Goal: Book appointment/travel/reservation

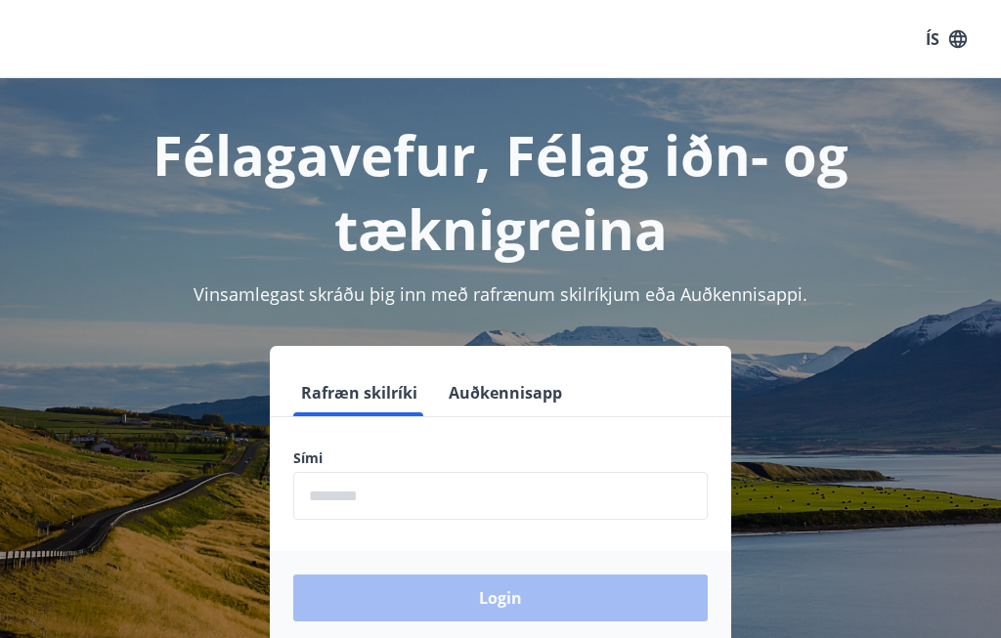
click at [349, 492] on input "phone" at bounding box center [500, 496] width 415 height 48
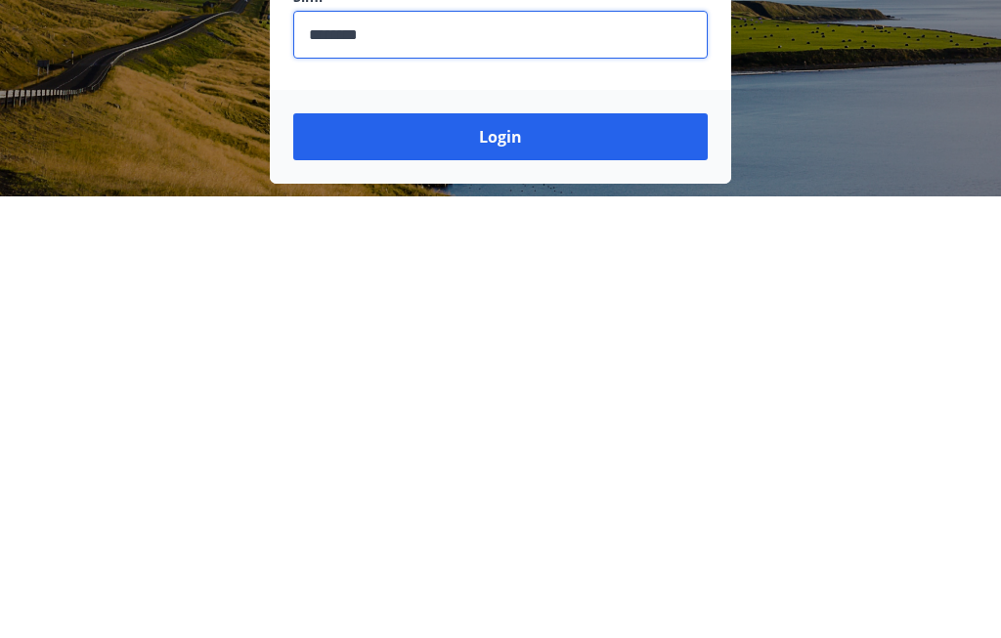
type input "********"
click at [494, 555] on button "Login" at bounding box center [500, 578] width 415 height 47
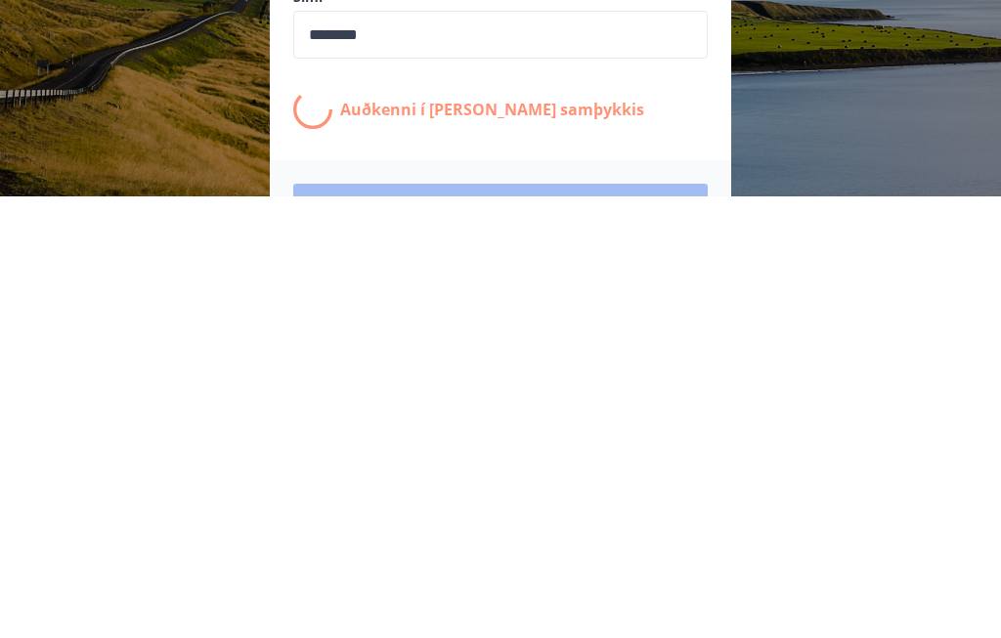
scroll to position [316, 0]
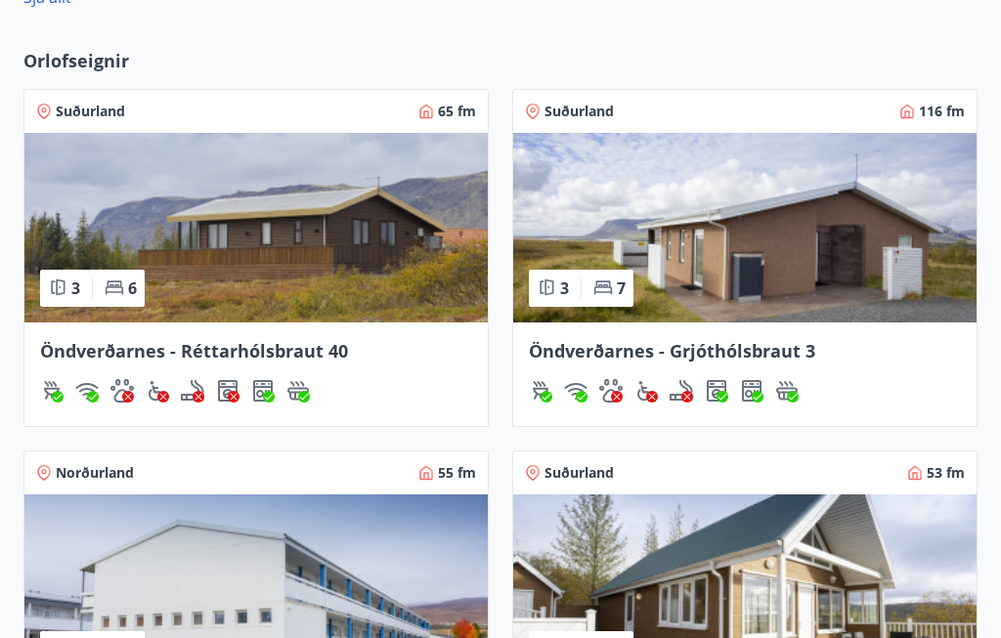
scroll to position [1438, 0]
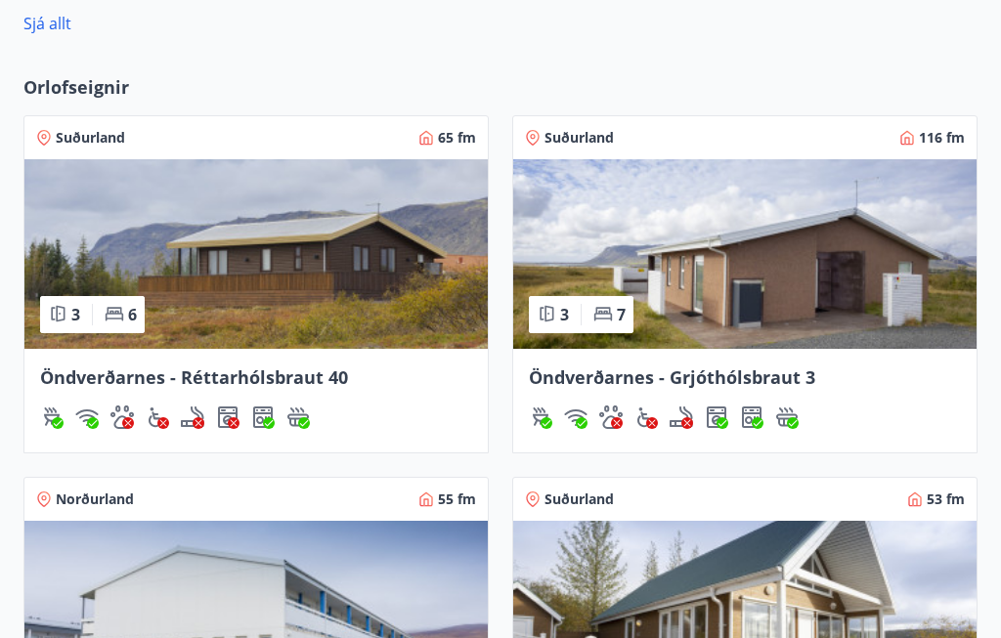
click at [91, 79] on span "Orlofseignir" at bounding box center [76, 86] width 106 height 25
click at [75, 91] on span "Orlofseignir" at bounding box center [76, 86] width 106 height 25
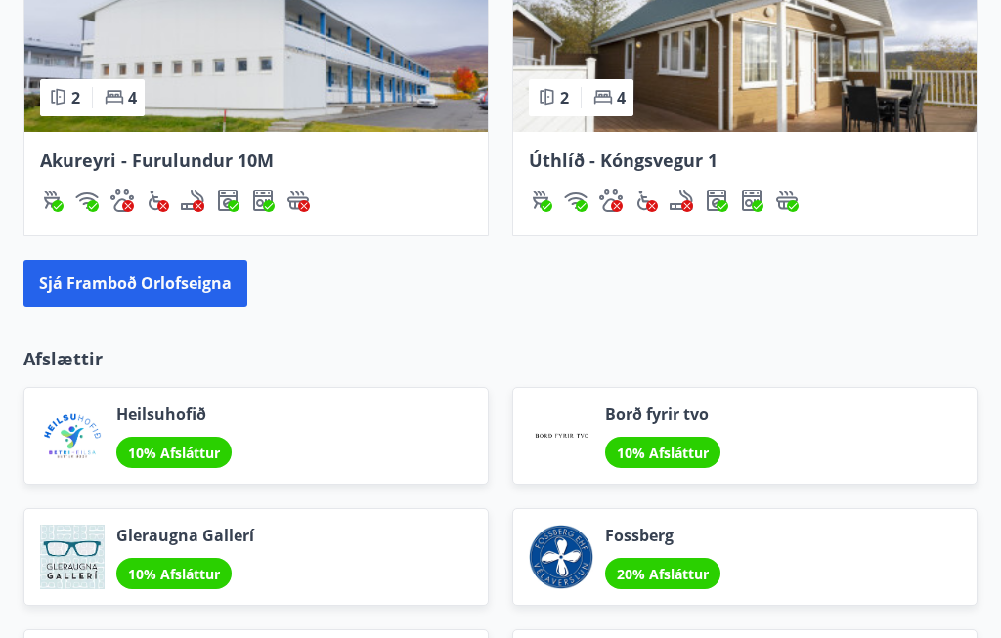
scroll to position [2001, 0]
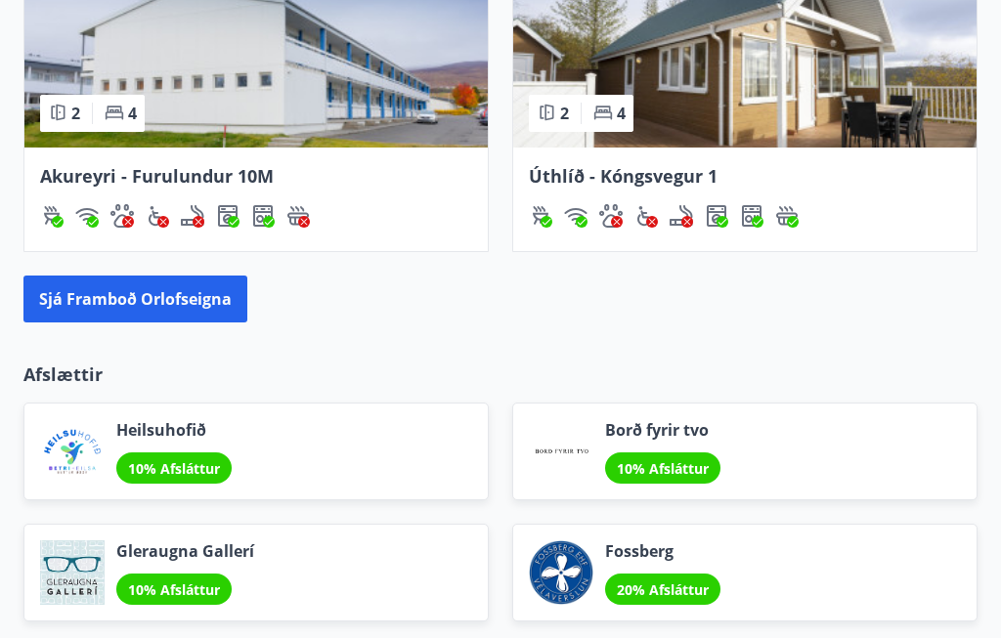
click at [177, 301] on button "Sjá framboð orlofseigna" at bounding box center [135, 299] width 224 height 47
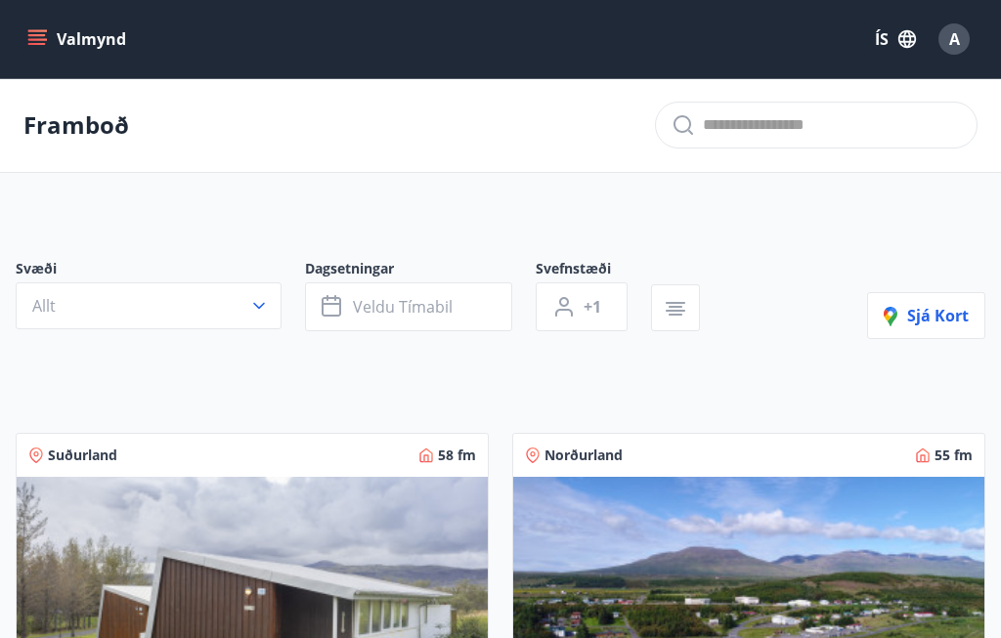
click at [236, 308] on button "Allt" at bounding box center [149, 306] width 266 height 47
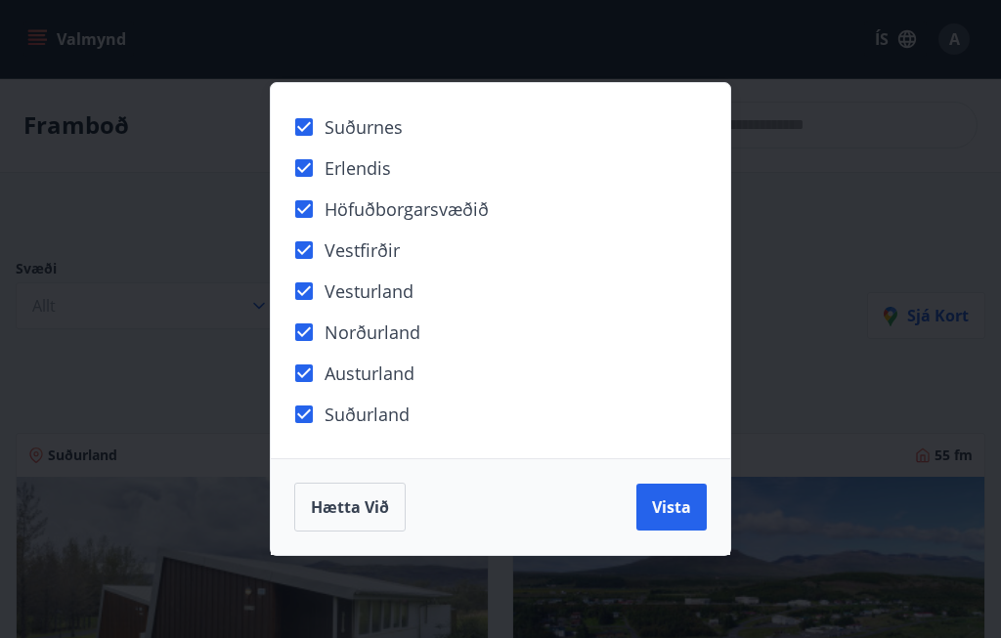
click at [666, 511] on span "Vista" at bounding box center [671, 508] width 39 height 22
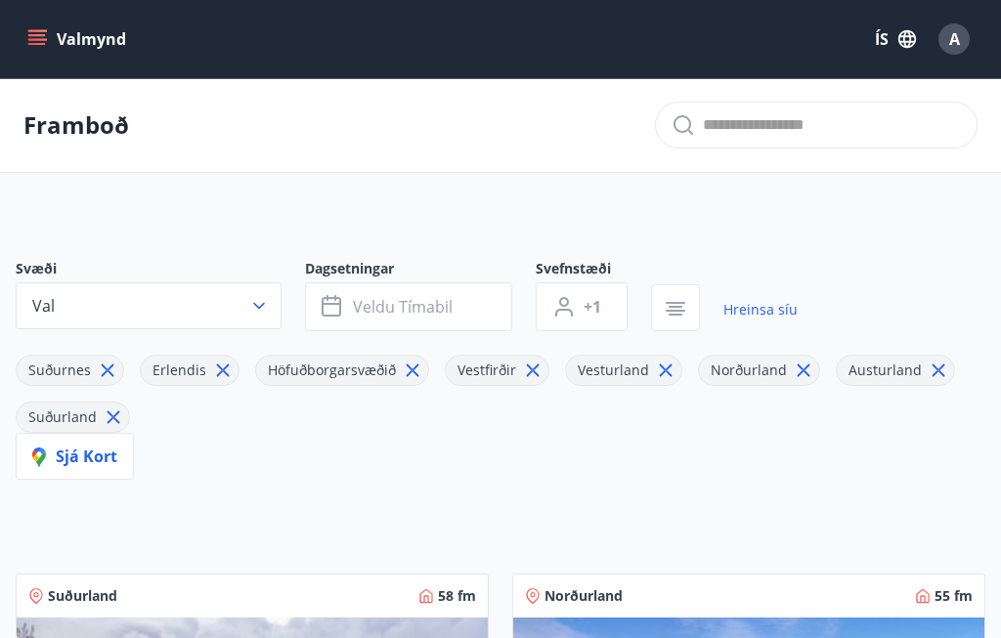
click at [728, 125] on input "text" at bounding box center [832, 124] width 258 height 31
type input "*"
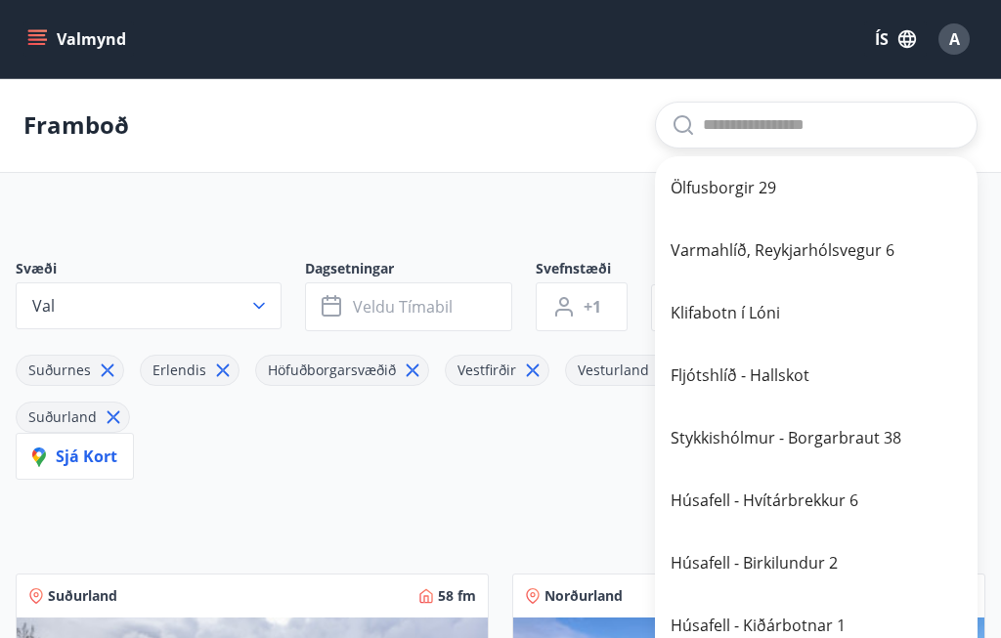
click at [745, 117] on input "text" at bounding box center [832, 124] width 258 height 31
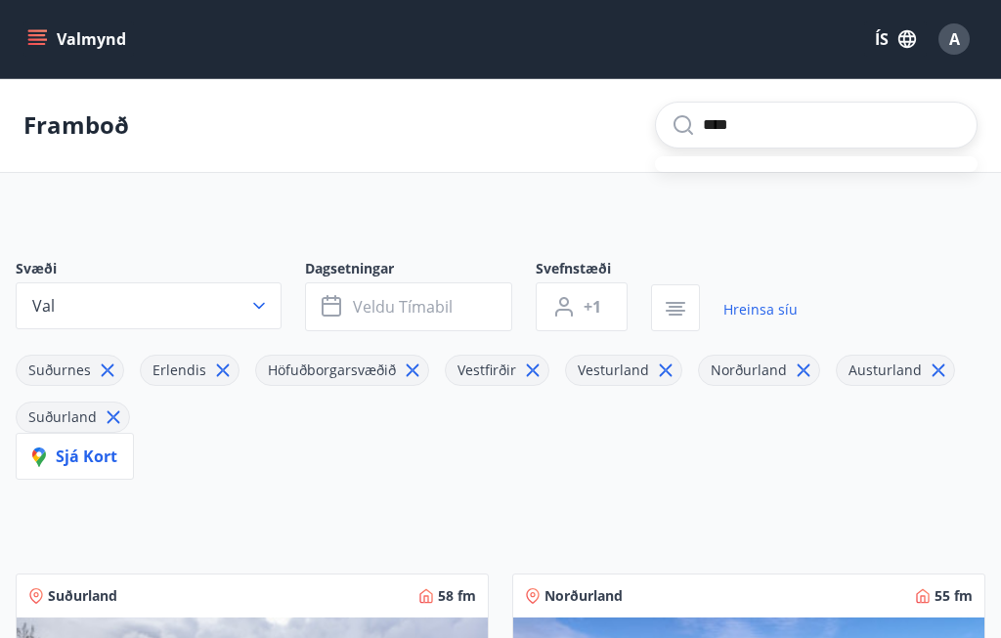
click at [790, 137] on input "****" at bounding box center [832, 124] width 258 height 31
click at [794, 140] on input "****" at bounding box center [832, 124] width 258 height 31
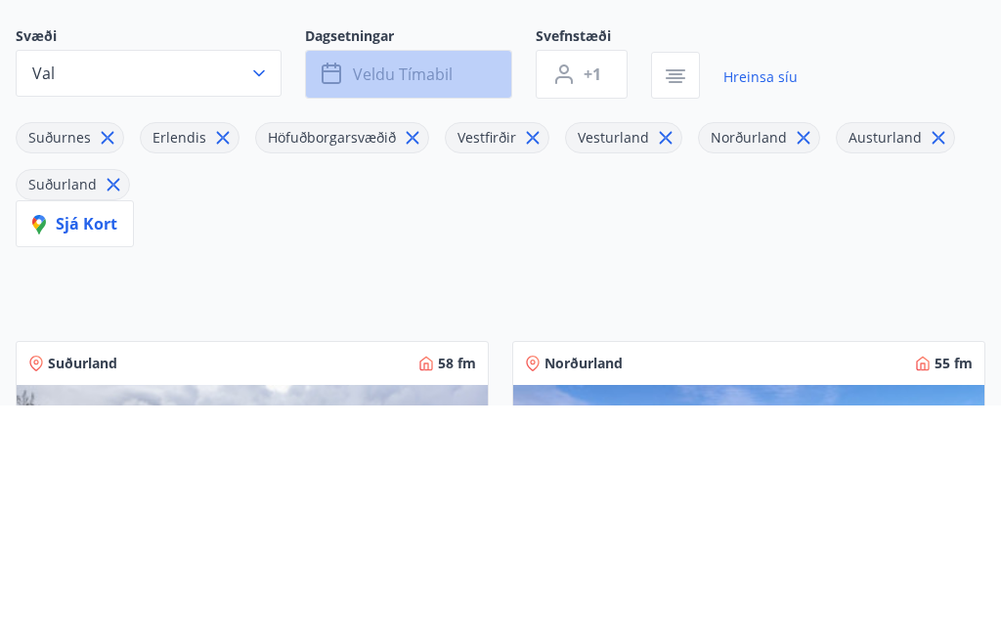
type input "****"
click at [436, 283] on button "Veldu tímabil" at bounding box center [408, 307] width 207 height 49
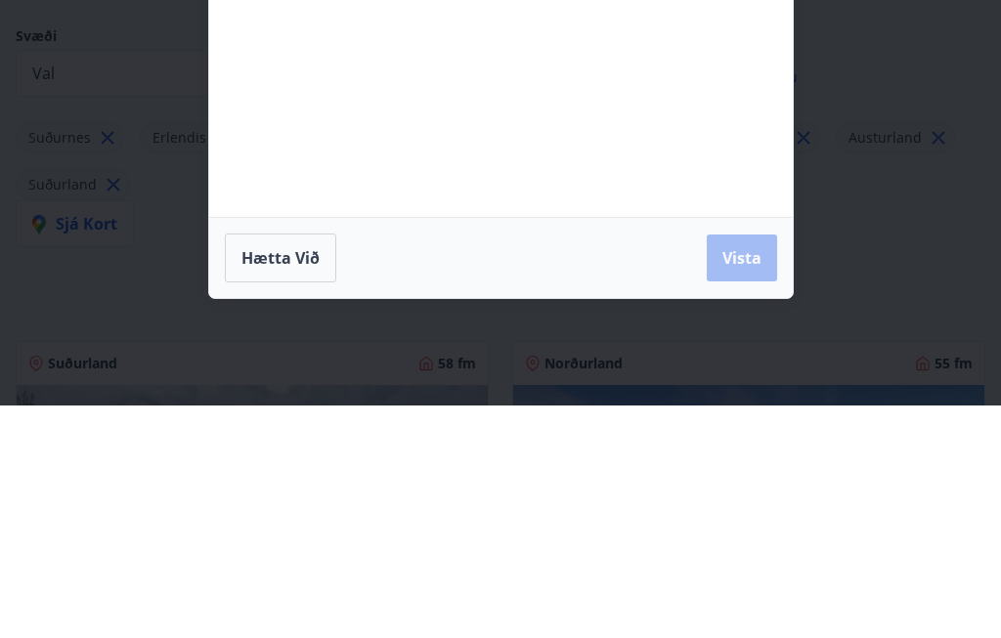
scroll to position [233, 0]
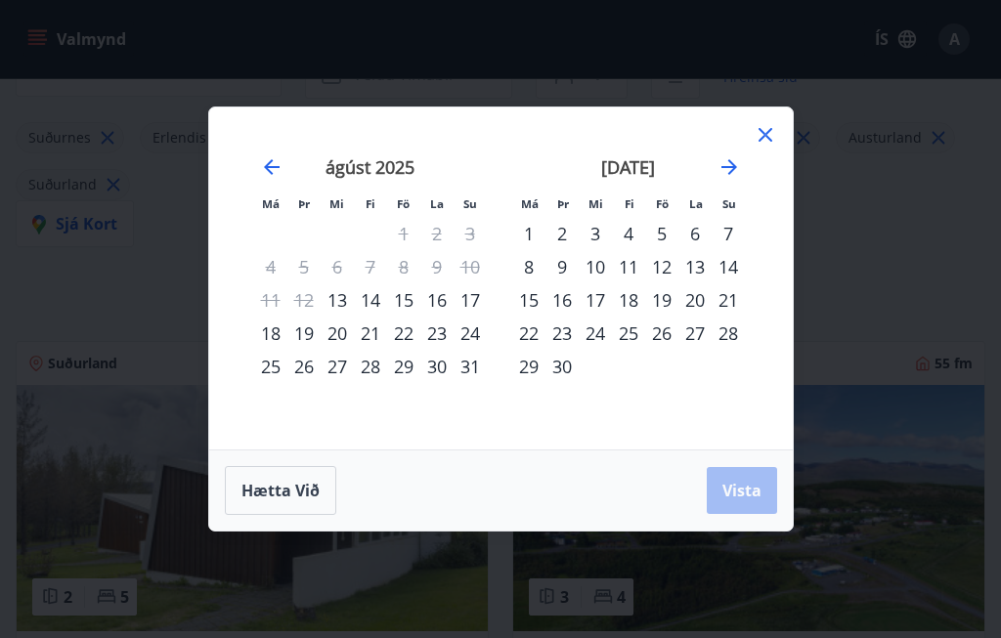
click at [619, 168] on strong "[DATE]" at bounding box center [628, 166] width 54 height 23
click at [624, 165] on strong "[DATE]" at bounding box center [628, 166] width 54 height 23
click at [730, 165] on icon "Move forward to switch to the next month." at bounding box center [729, 166] width 23 height 23
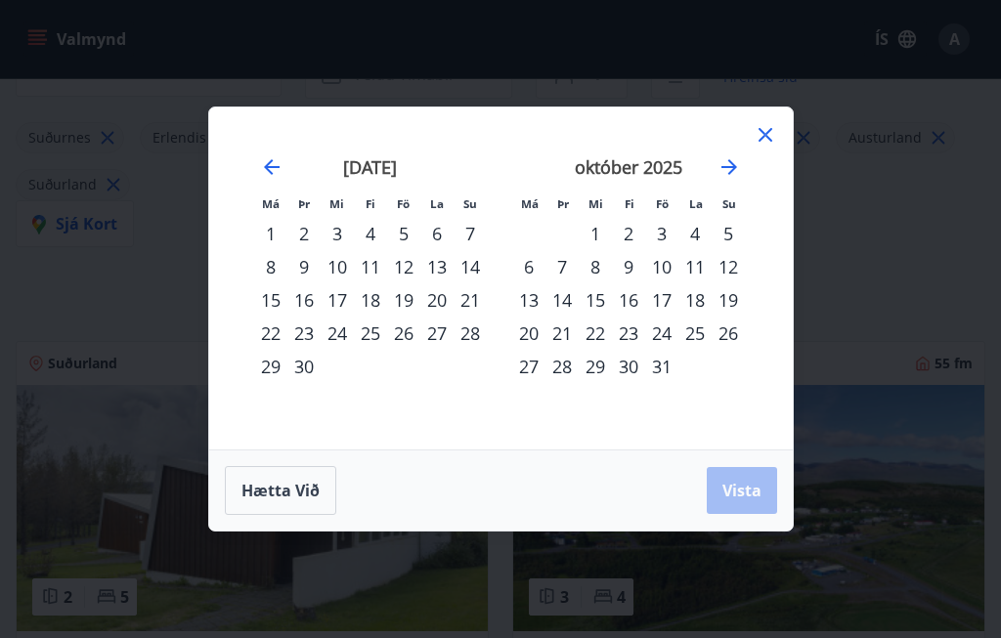
click at [264, 163] on icon "Move backward to switch to the previous month." at bounding box center [271, 166] width 23 height 23
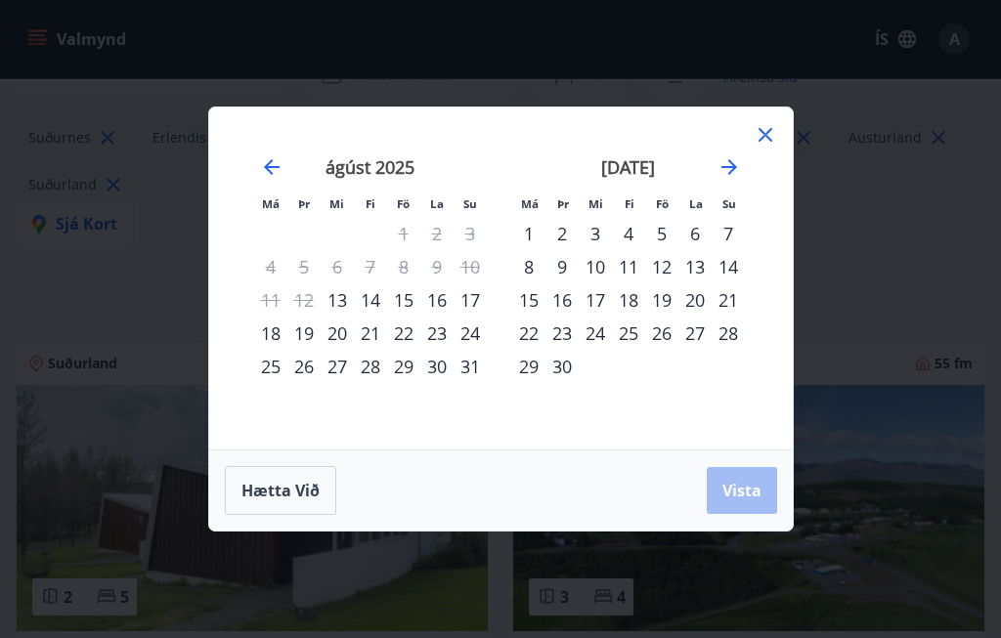
click at [737, 171] on icon "Move forward to switch to the next month." at bounding box center [729, 166] width 23 height 23
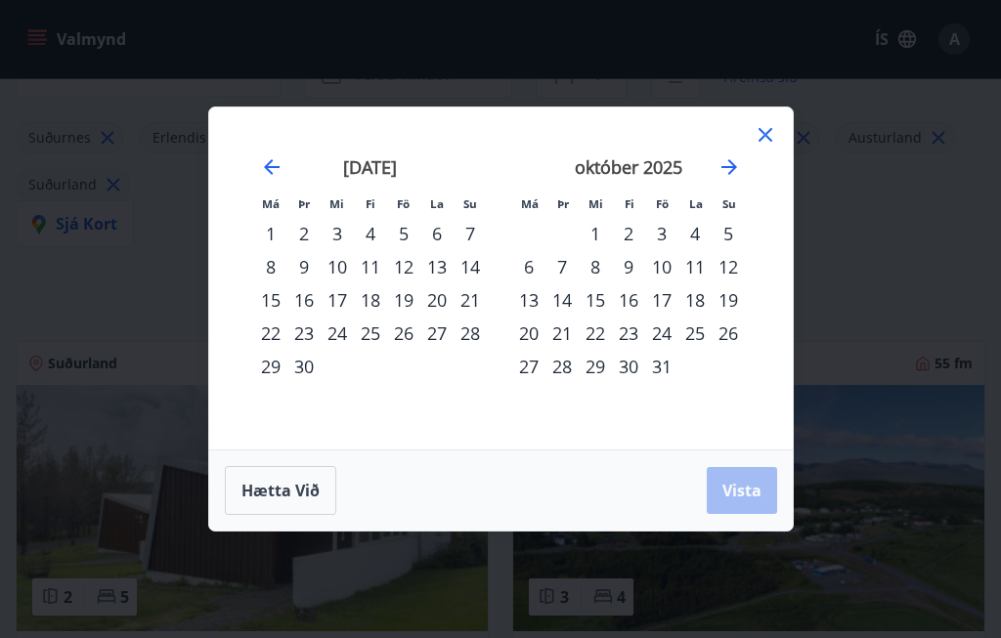
click at [356, 277] on div "11" at bounding box center [370, 266] width 33 height 33
click at [431, 398] on div "[DATE] 1 2 3 4 5 6 7 8 9 10 11 12 13 14 15 16 17 18 19 20 21 22 23 24 25 26 27 …" at bounding box center [370, 291] width 258 height 321
click at [385, 394] on div "[DATE] 1 2 3 4 5 6 7 8 9 10 11 12 13 14 15 16 17 18 19 20 21 22 23 24 25 26 27 …" at bounding box center [370, 291] width 258 height 321
click at [267, 158] on icon "Move backward to switch to the previous month." at bounding box center [271, 166] width 23 height 23
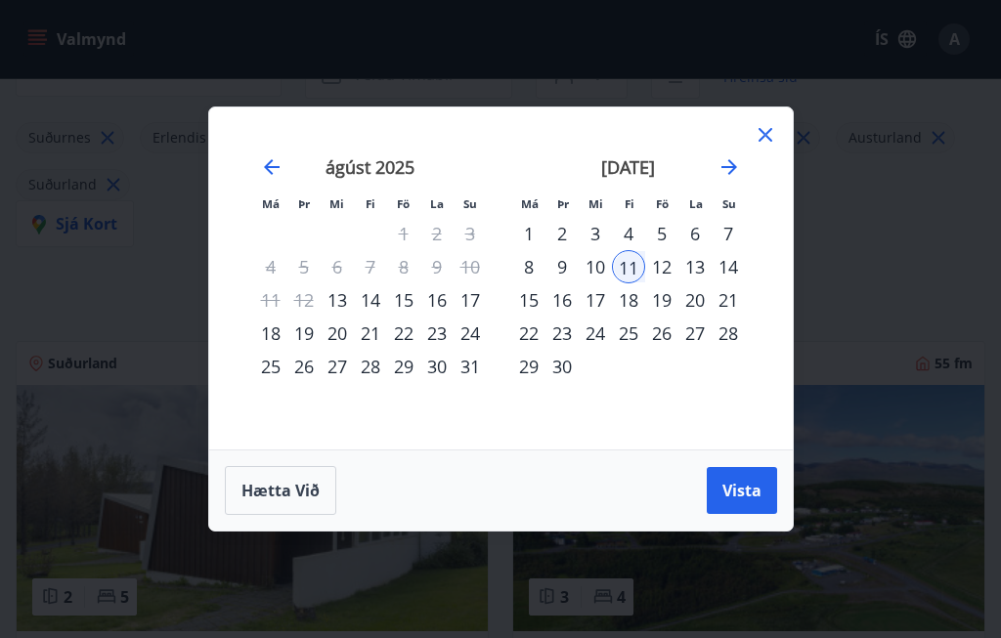
click at [628, 278] on div "11" at bounding box center [628, 266] width 33 height 33
click at [629, 270] on div "11" at bounding box center [628, 266] width 33 height 33
click at [665, 269] on div "12" at bounding box center [661, 266] width 33 height 33
click at [661, 269] on div "12" at bounding box center [661, 266] width 33 height 33
click at [733, 273] on div "14" at bounding box center [728, 266] width 33 height 33
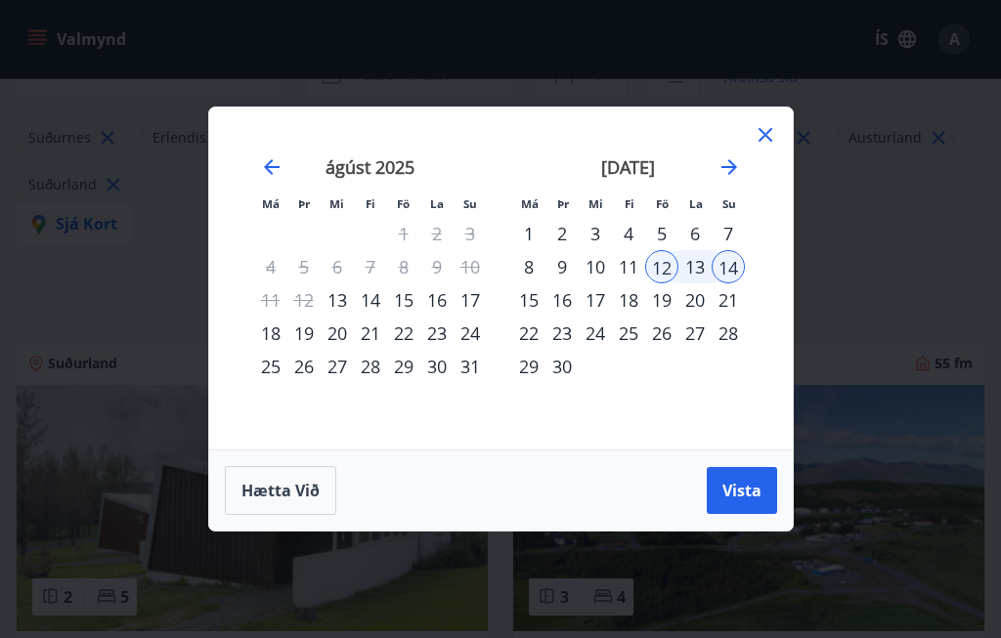
click at [748, 506] on button "Vista" at bounding box center [742, 490] width 70 height 47
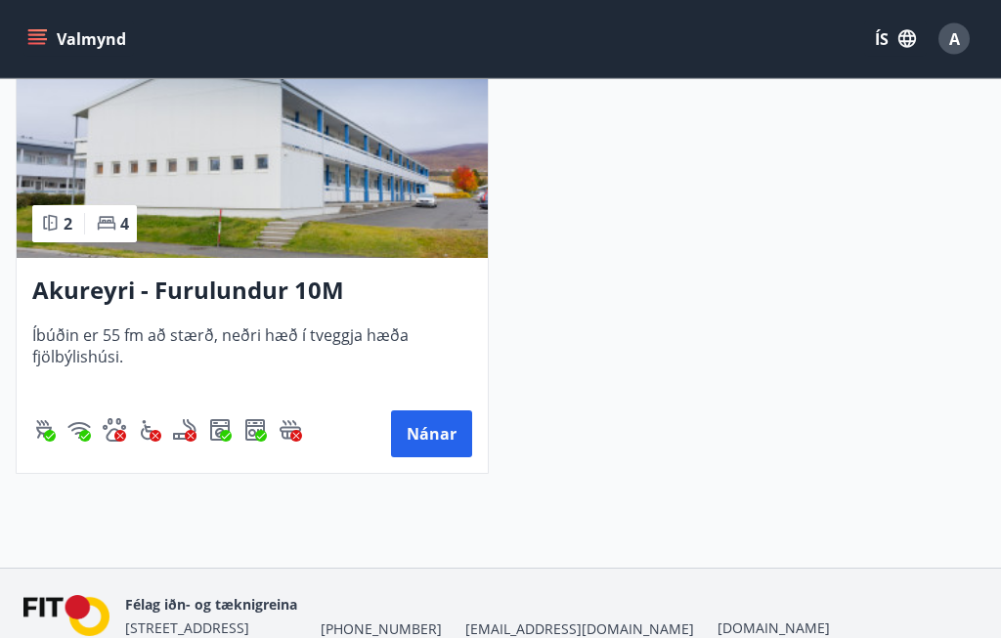
scroll to position [1156, 0]
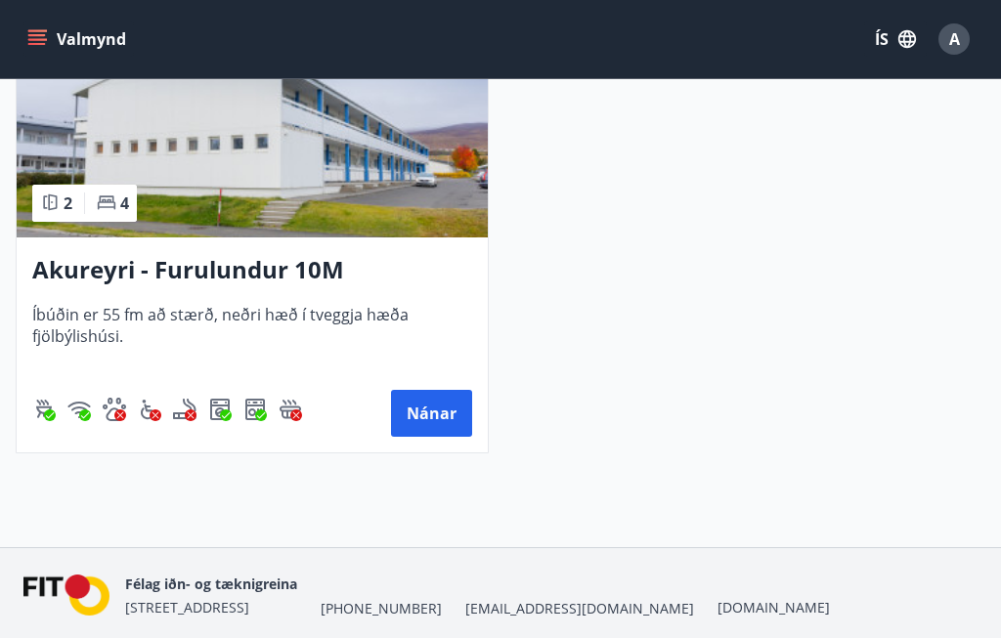
click at [25, 46] on button "Valmynd" at bounding box center [78, 39] width 110 height 35
